Goal: Transaction & Acquisition: Purchase product/service

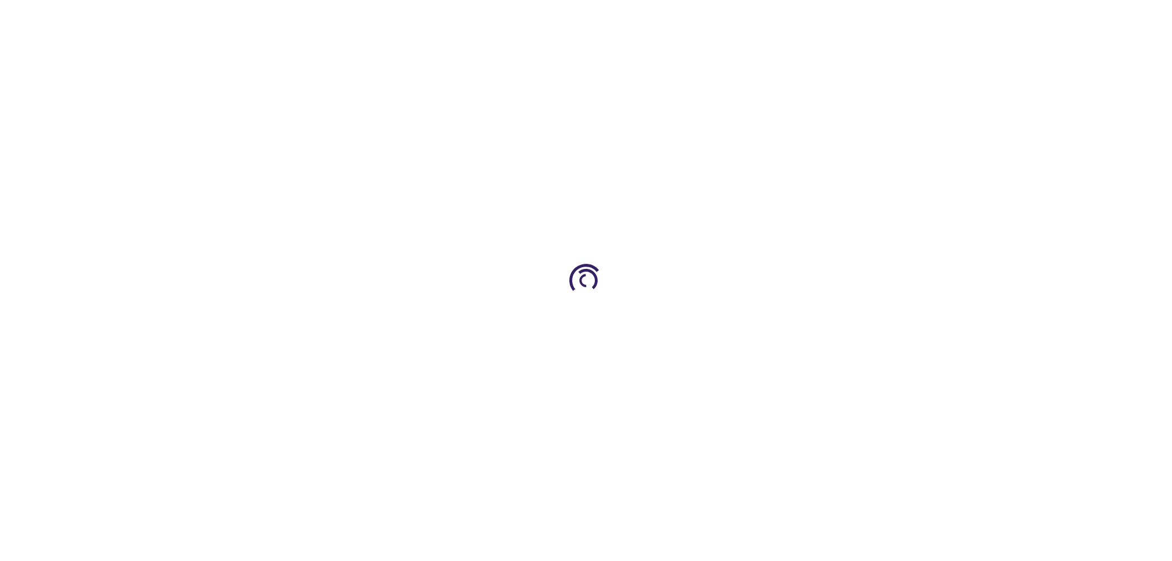
type input "1"
